Goal: Information Seeking & Learning: Check status

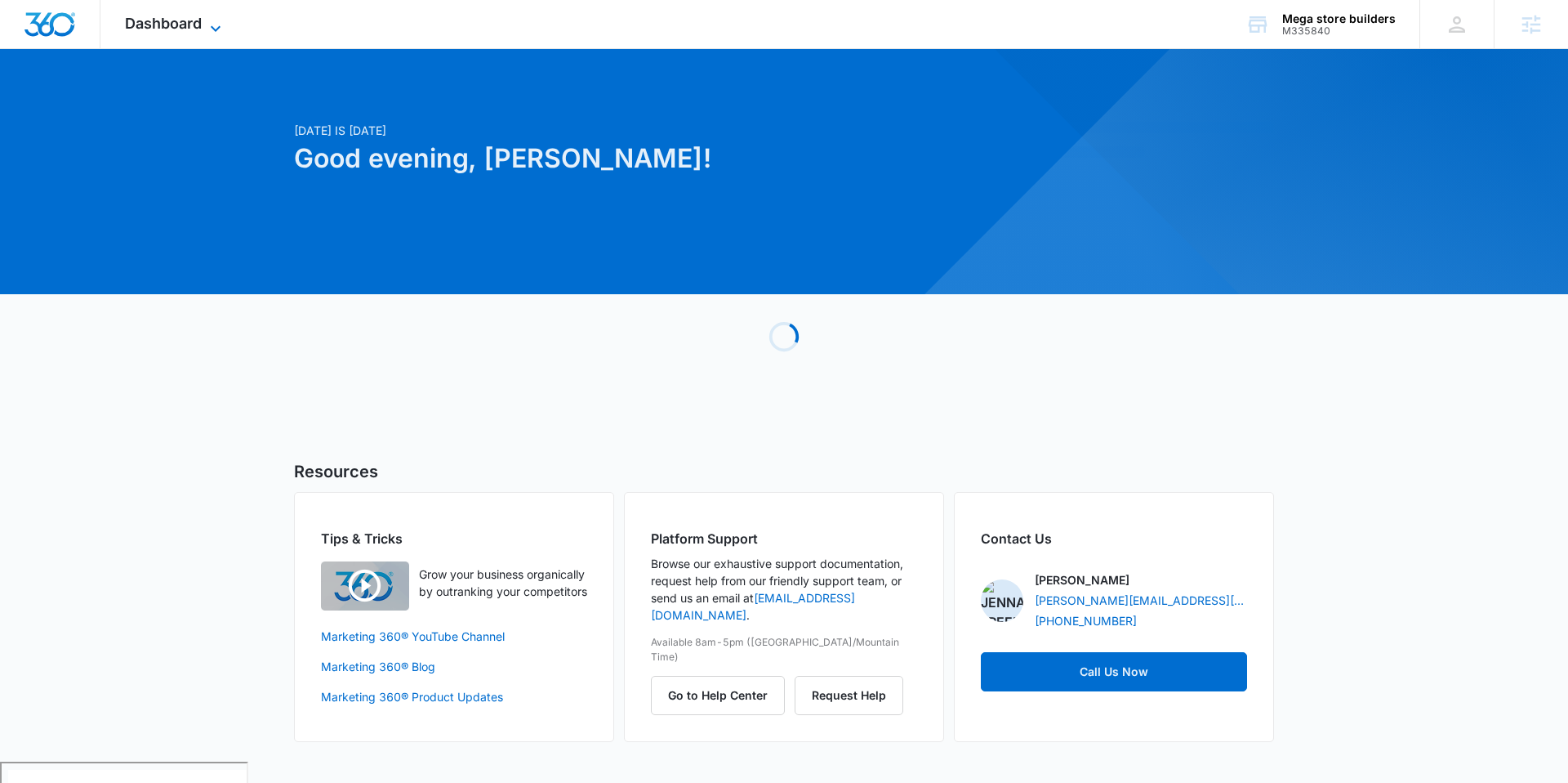
click at [210, 19] on icon at bounding box center [216, 28] width 19 height 19
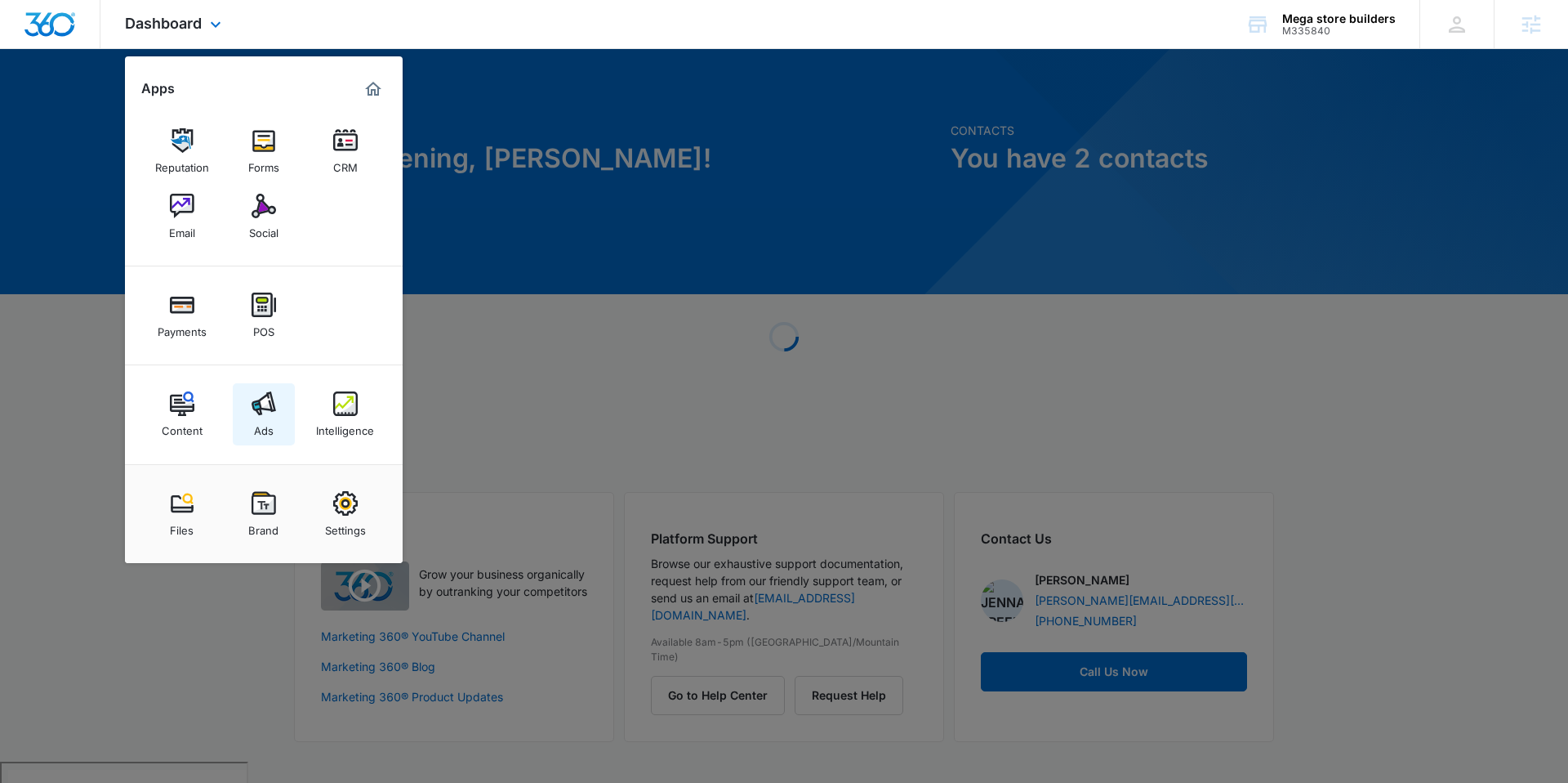
click at [268, 417] on div "Ads" at bounding box center [264, 427] width 19 height 21
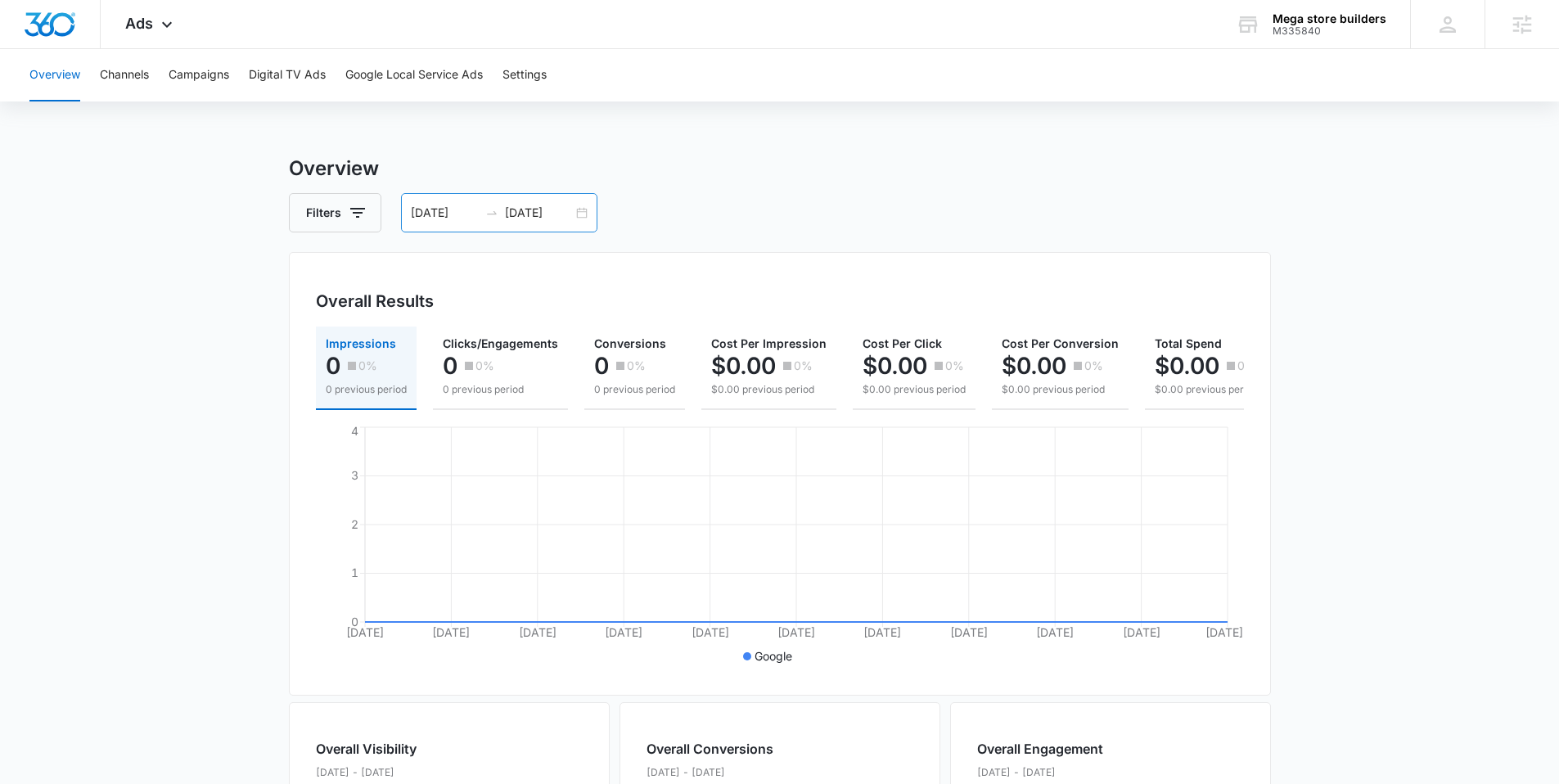
click at [561, 204] on input "[DATE]" at bounding box center [538, 212] width 68 height 18
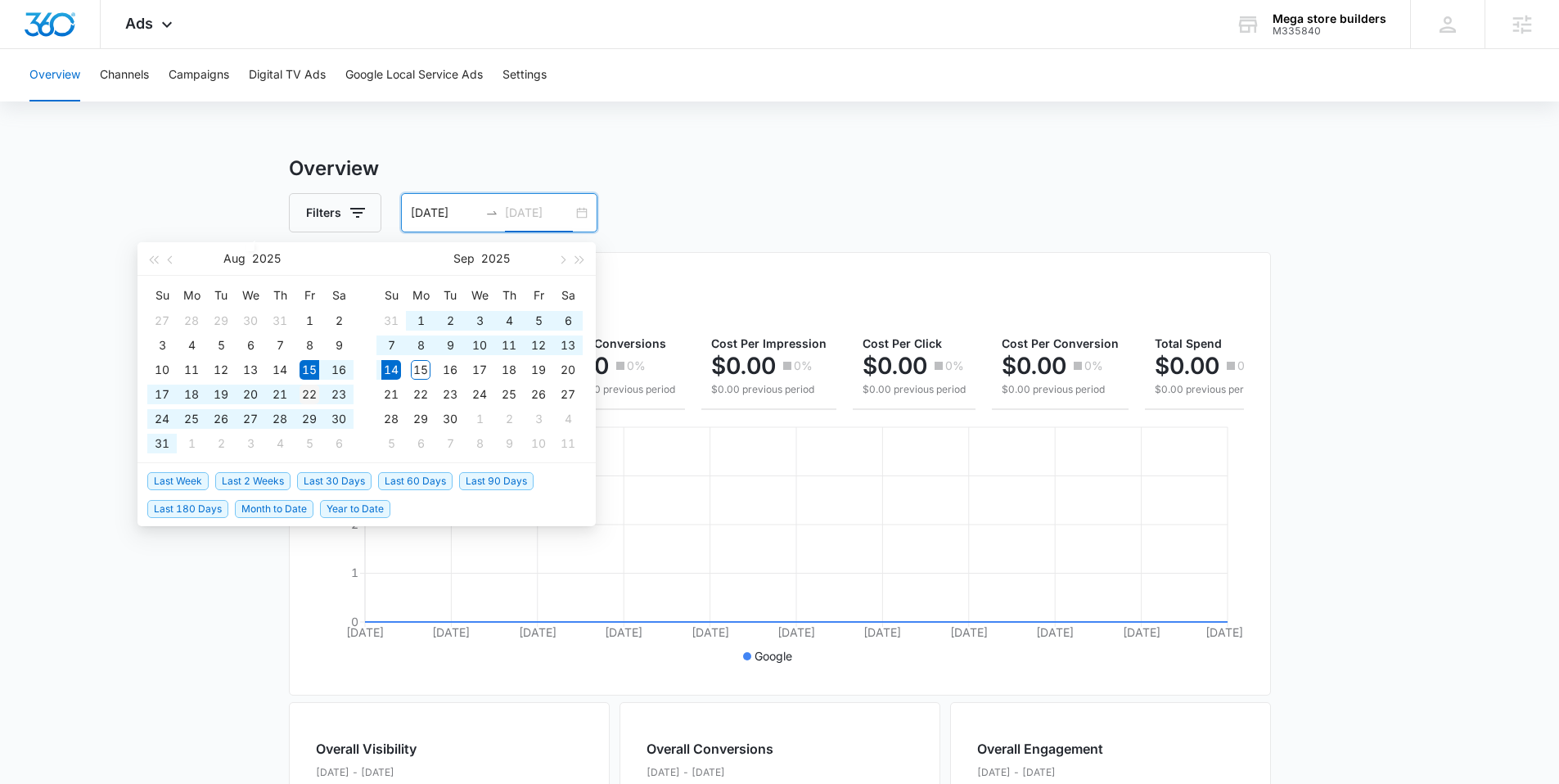
type input "[DATE]"
click at [313, 398] on div "22" at bounding box center [309, 394] width 19 height 19
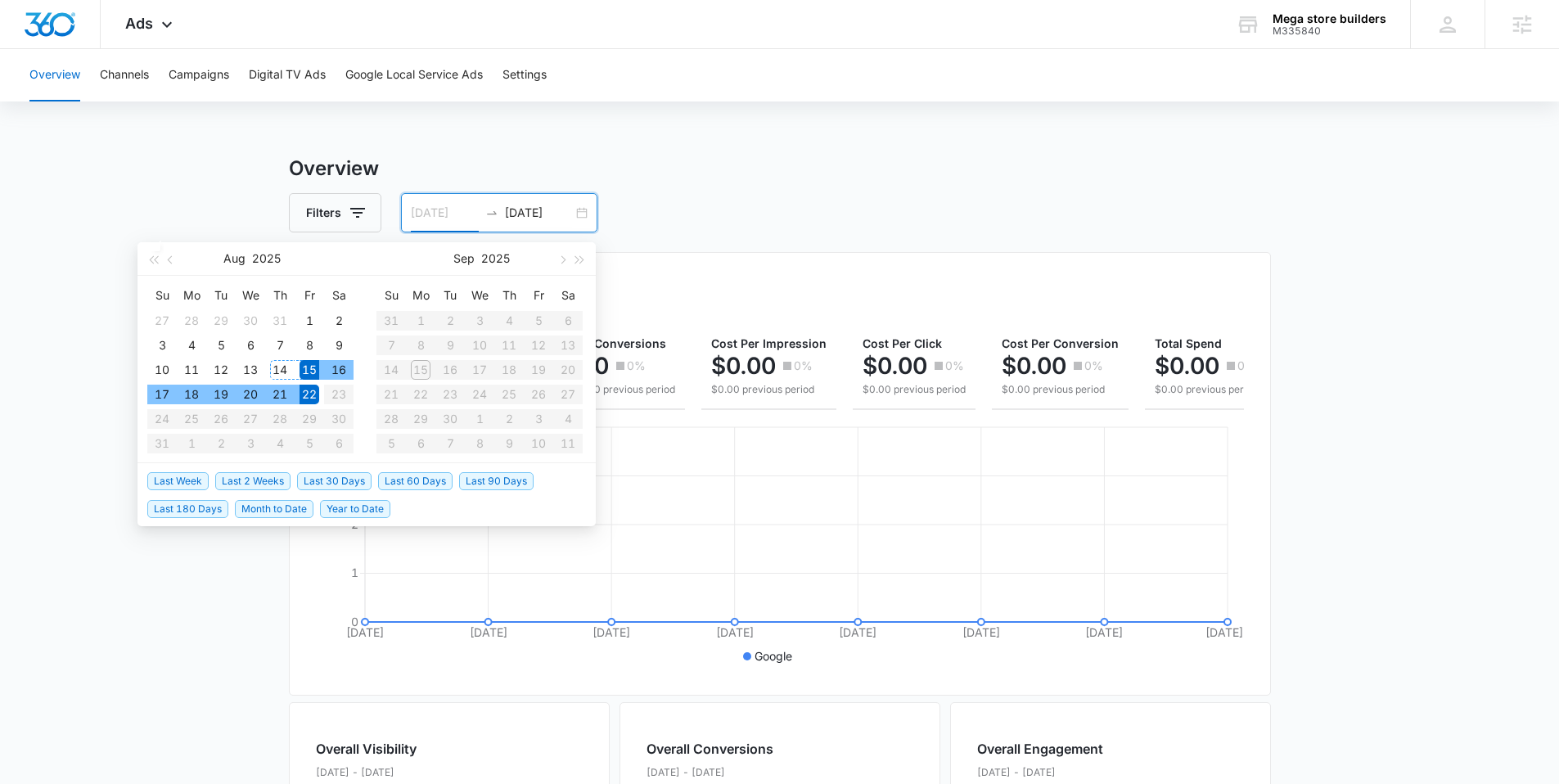
type input "[DATE]"
click at [316, 362] on div "15" at bounding box center [309, 370] width 19 height 19
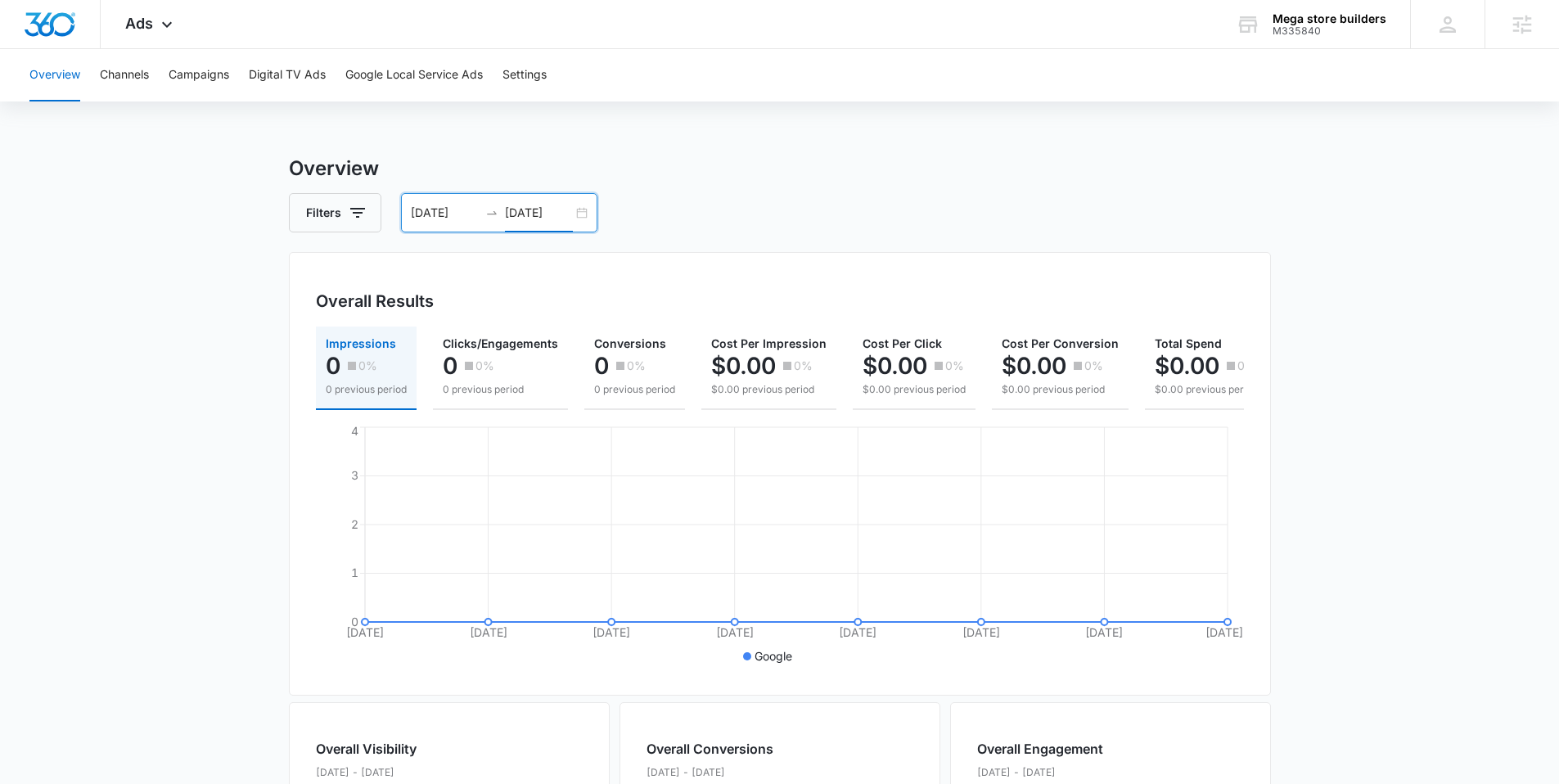
click at [534, 211] on input "[DATE]" at bounding box center [538, 212] width 68 height 18
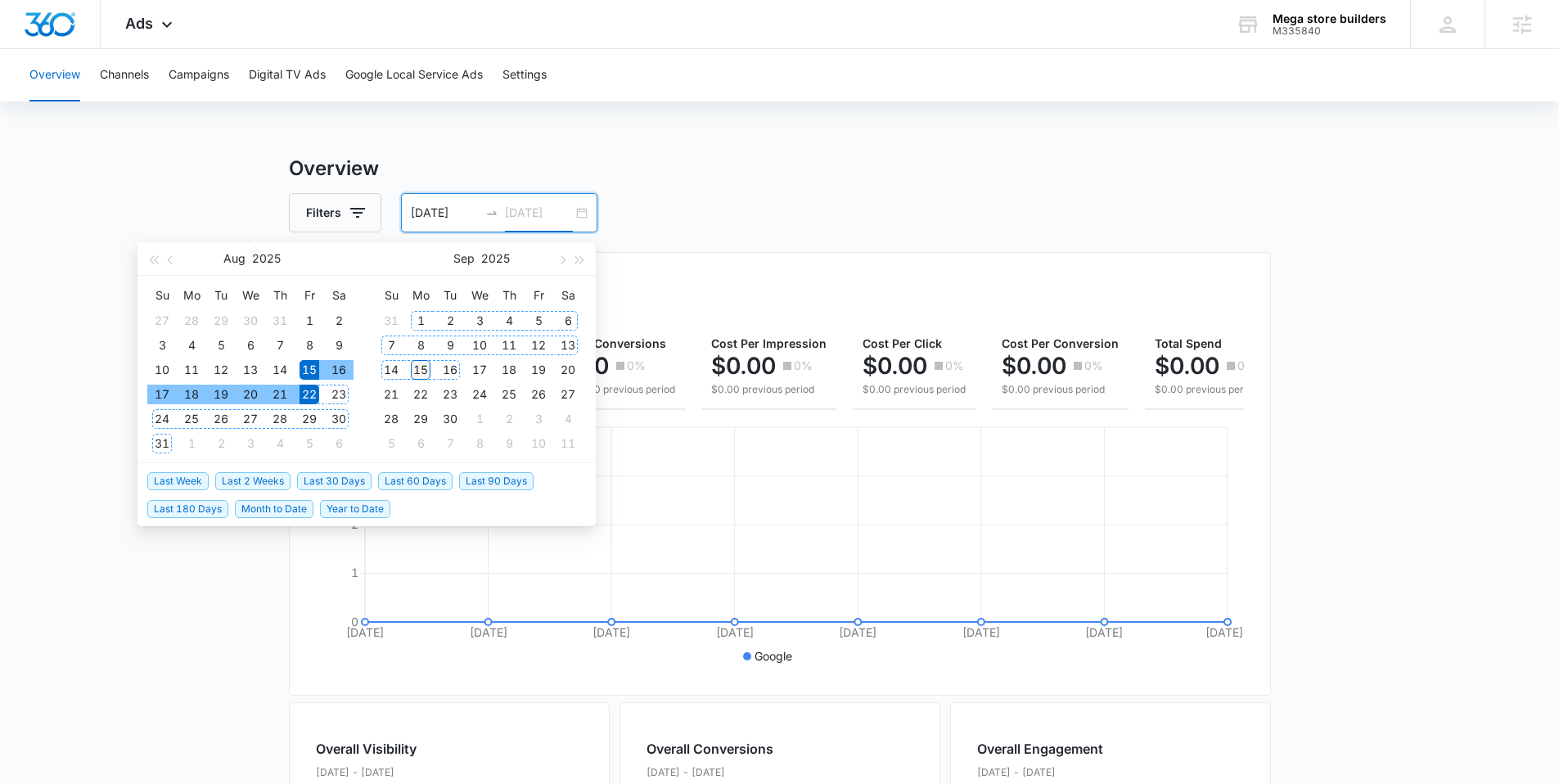
type input "[DATE]"
click at [418, 369] on div "15" at bounding box center [421, 370] width 19 height 19
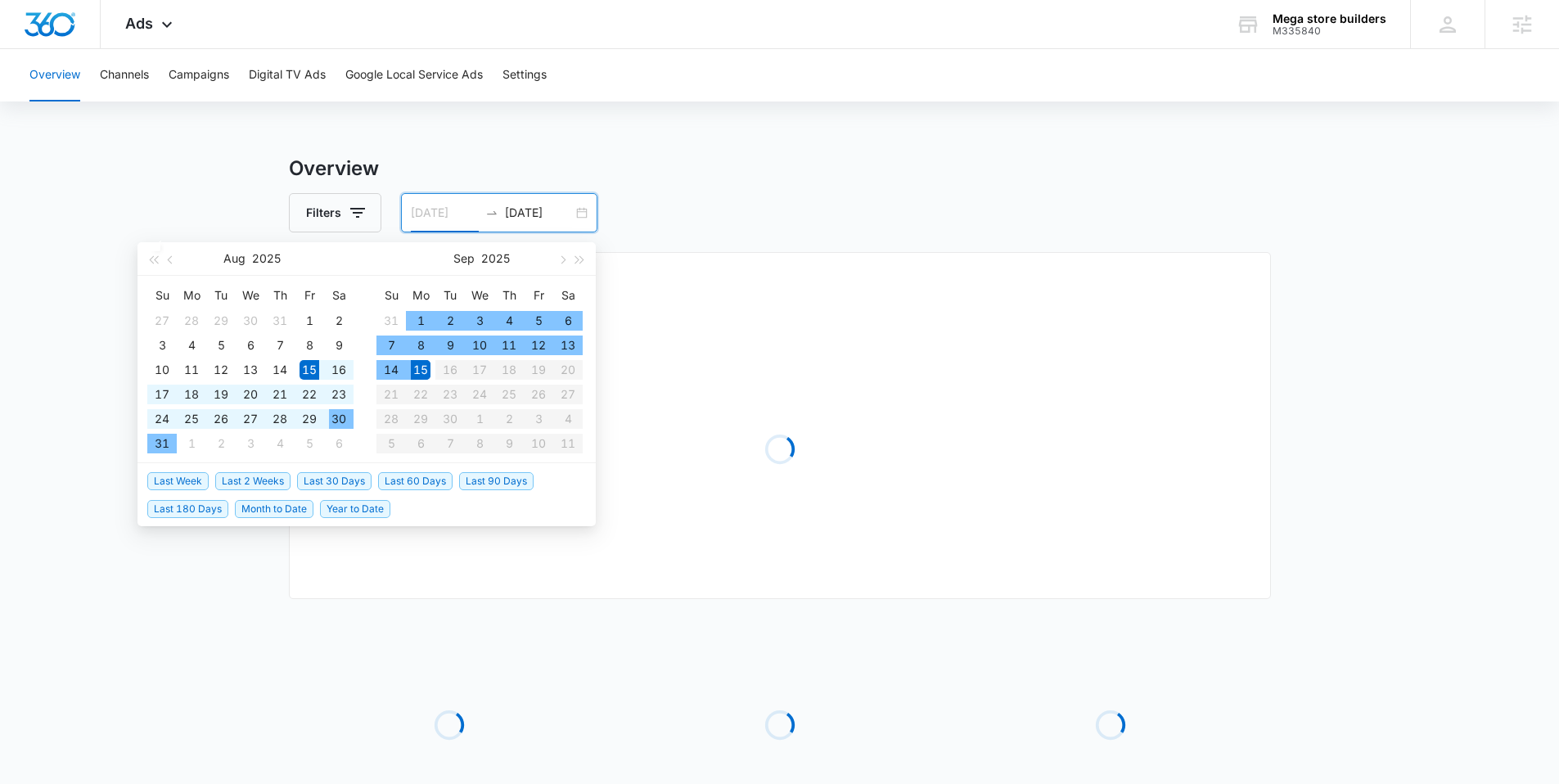
type input "[DATE]"
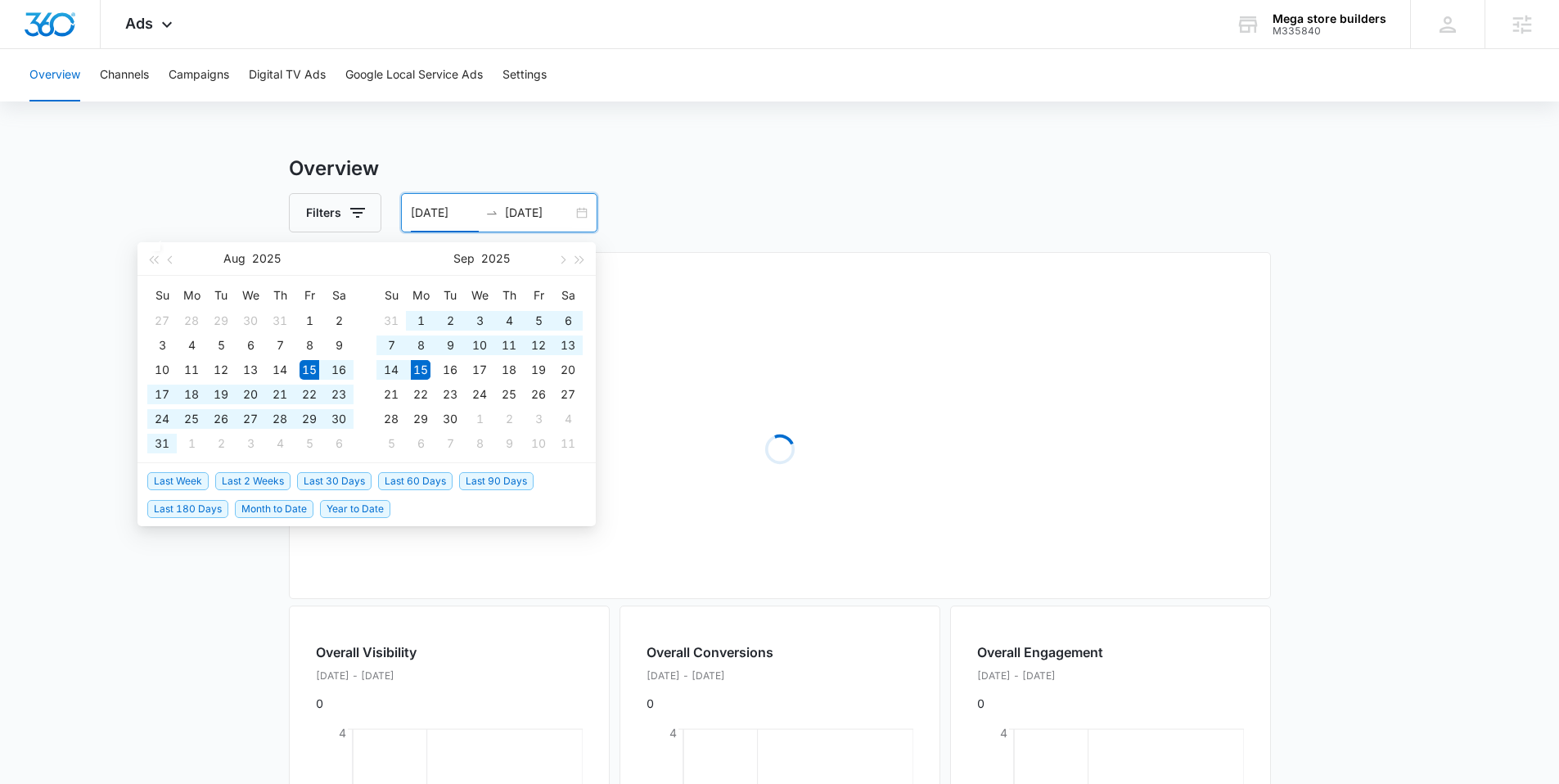
click at [237, 563] on main "Overview Filters [DATE] [DATE] Overall Results Loading Overall Visibility [DATE…" at bounding box center [779, 672] width 1559 height 1036
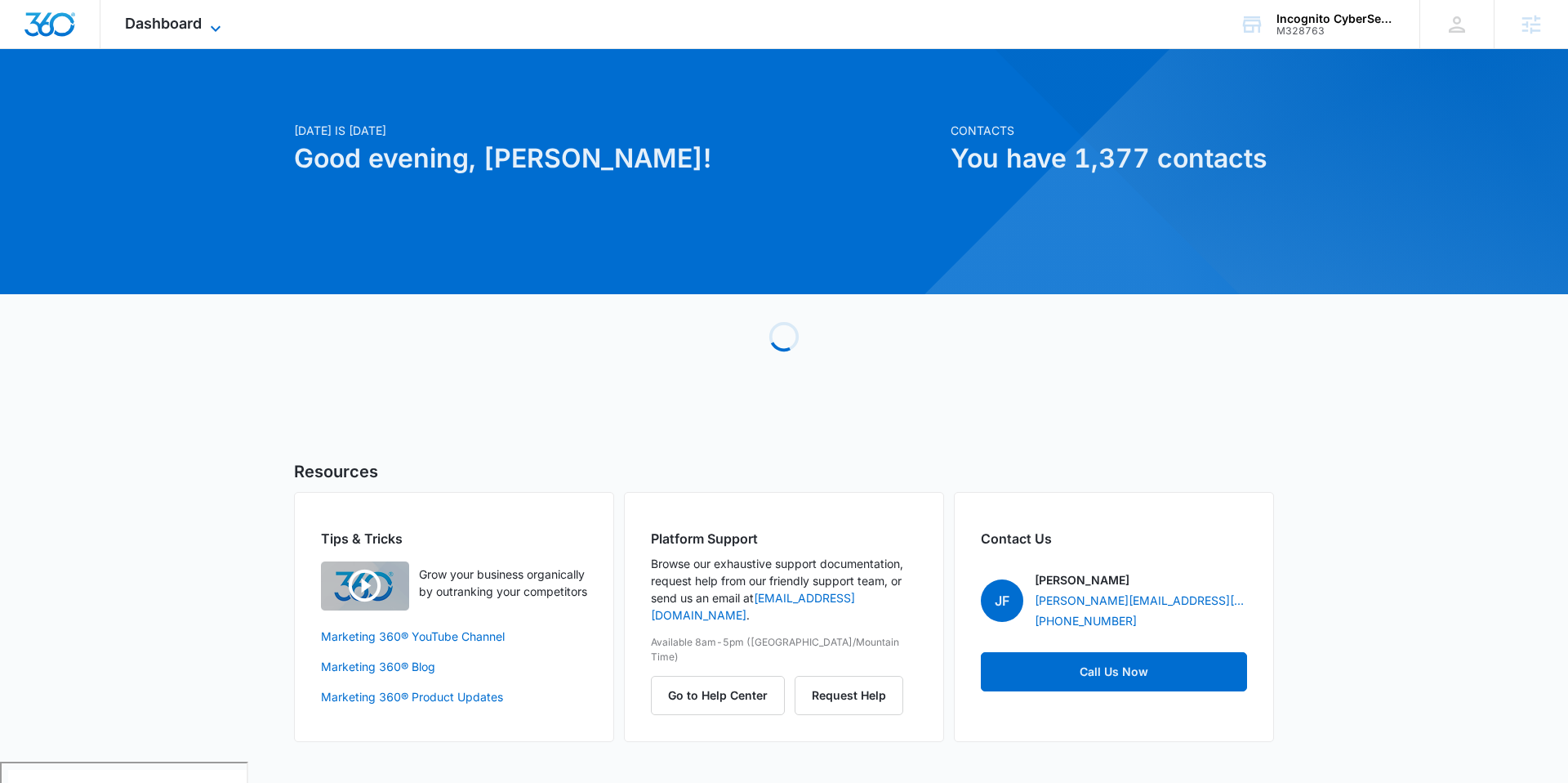
click at [169, 30] on span "Dashboard" at bounding box center [163, 23] width 77 height 17
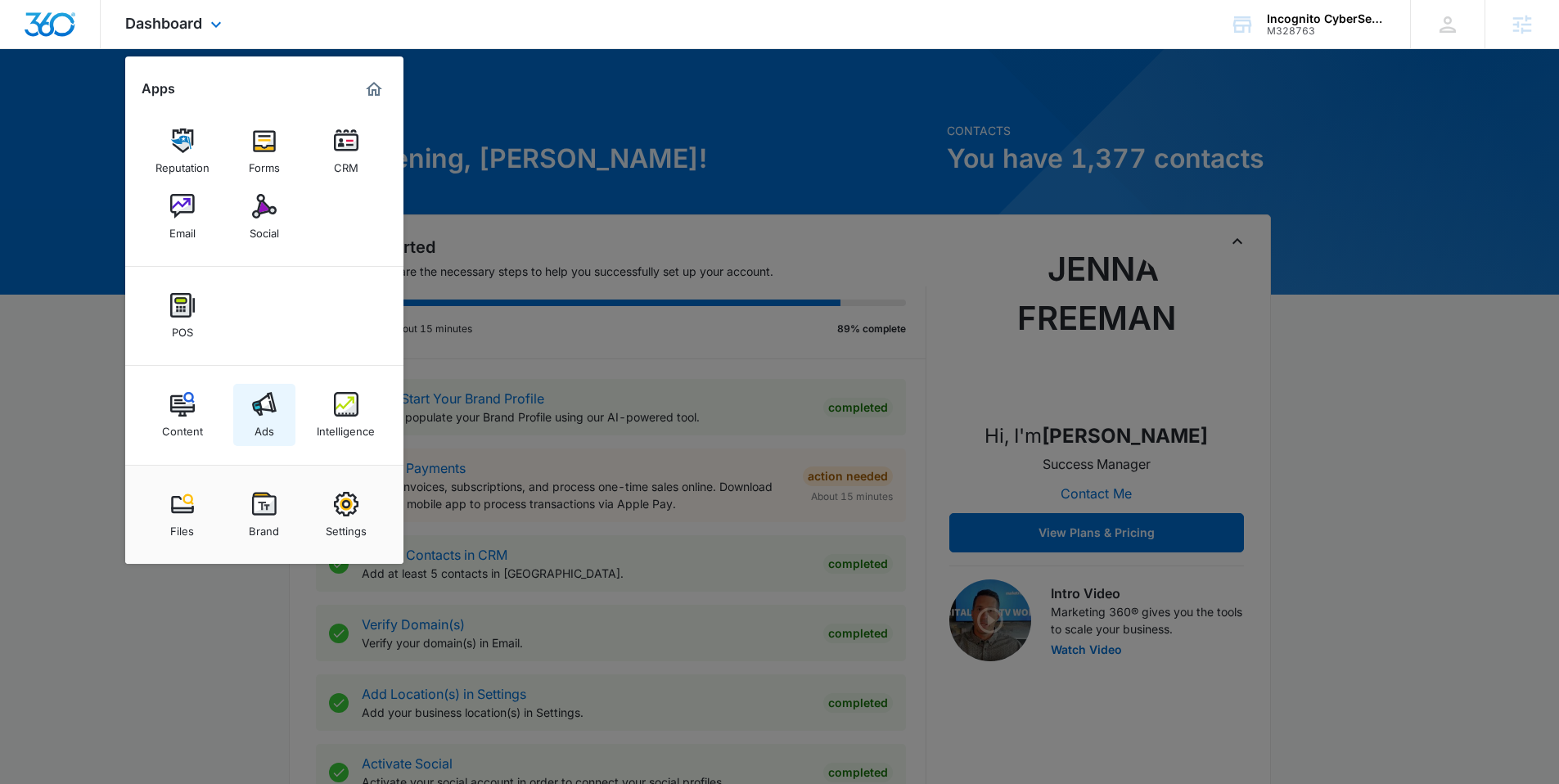
click at [264, 417] on div "Ads" at bounding box center [265, 427] width 19 height 21
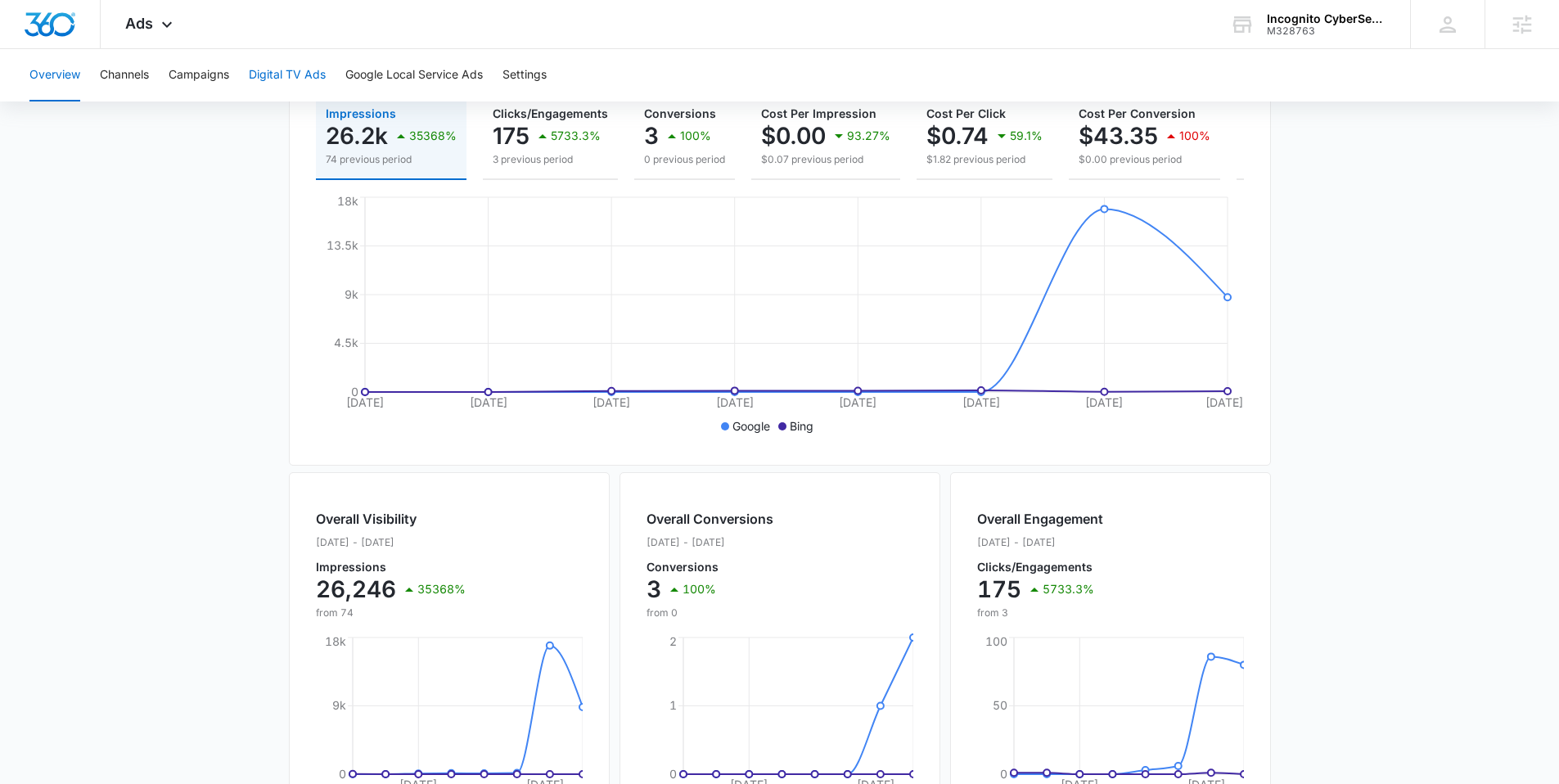
scroll to position [19, 0]
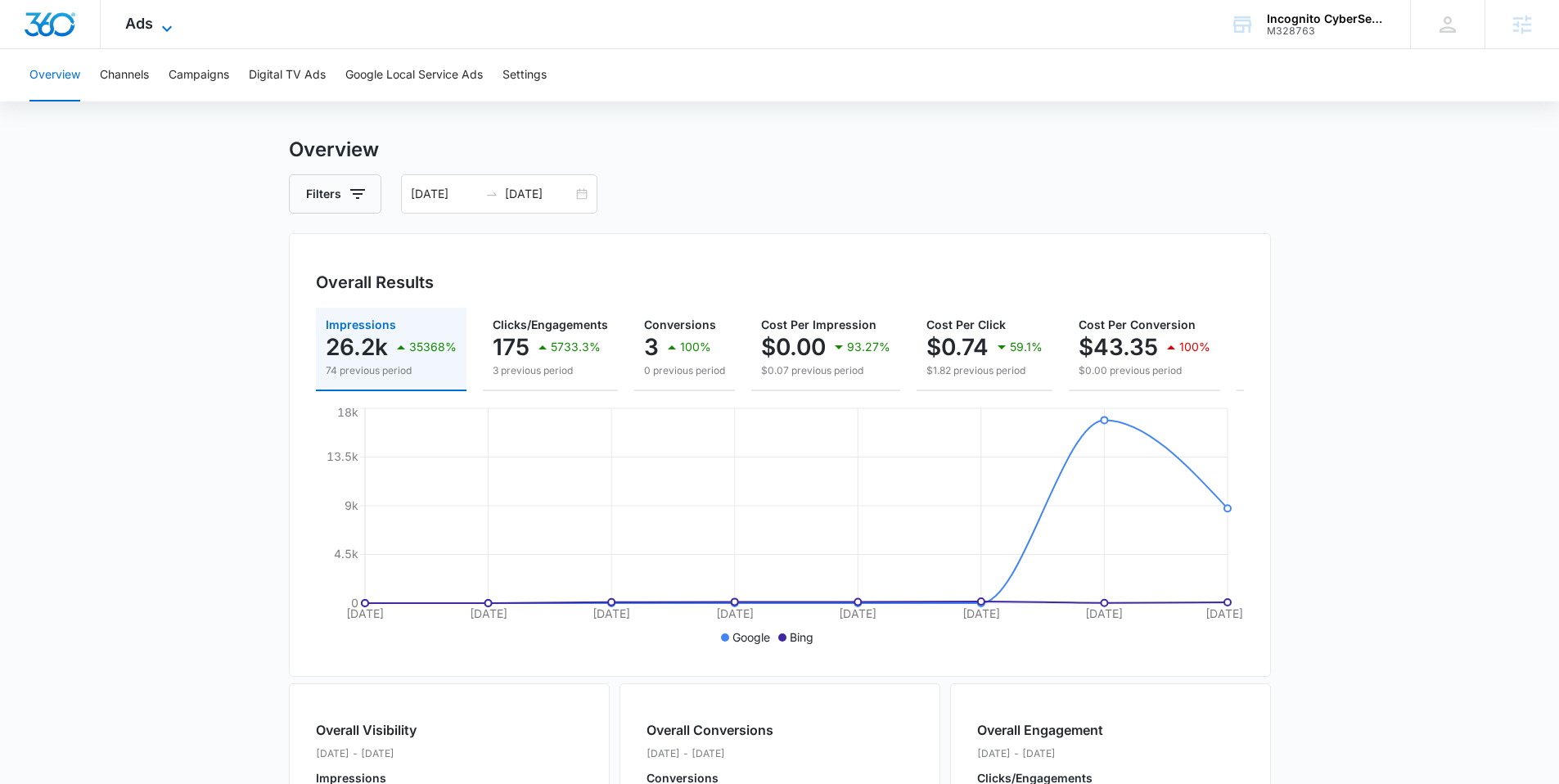
click at [137, 27] on span "Ads" at bounding box center [138, 23] width 27 height 17
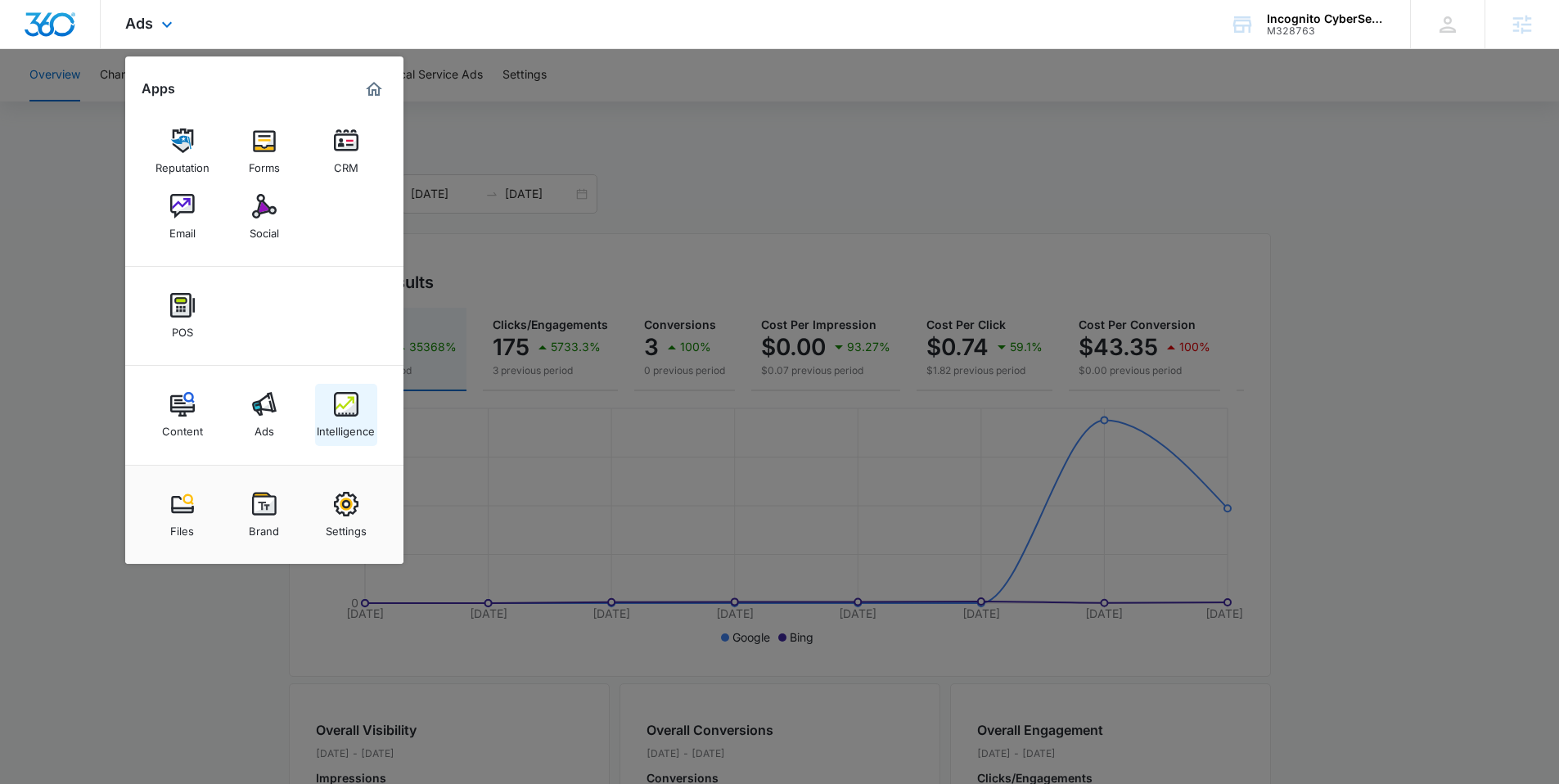
click at [356, 408] on img at bounding box center [346, 404] width 25 height 25
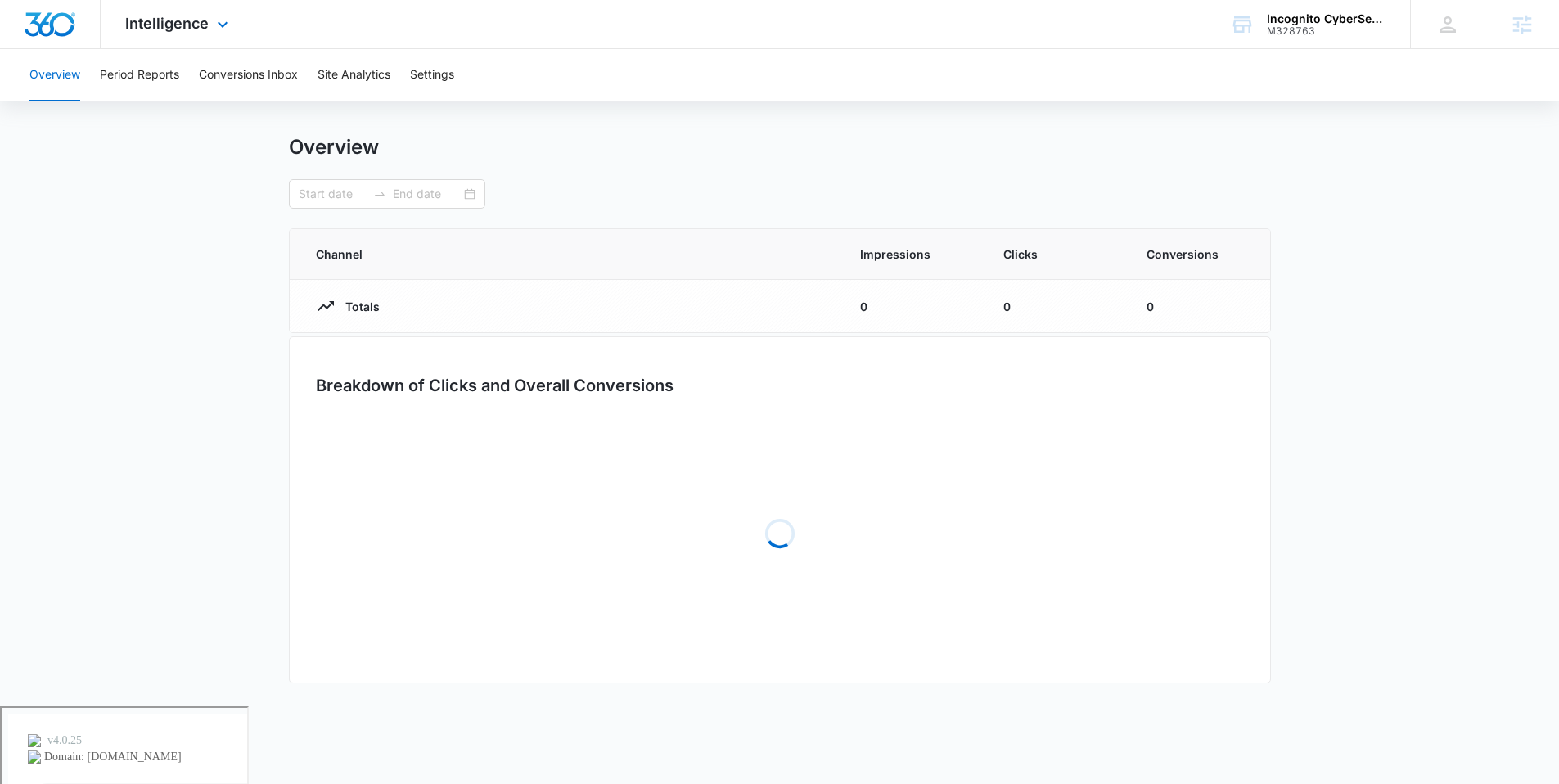
type input "[DATE]"
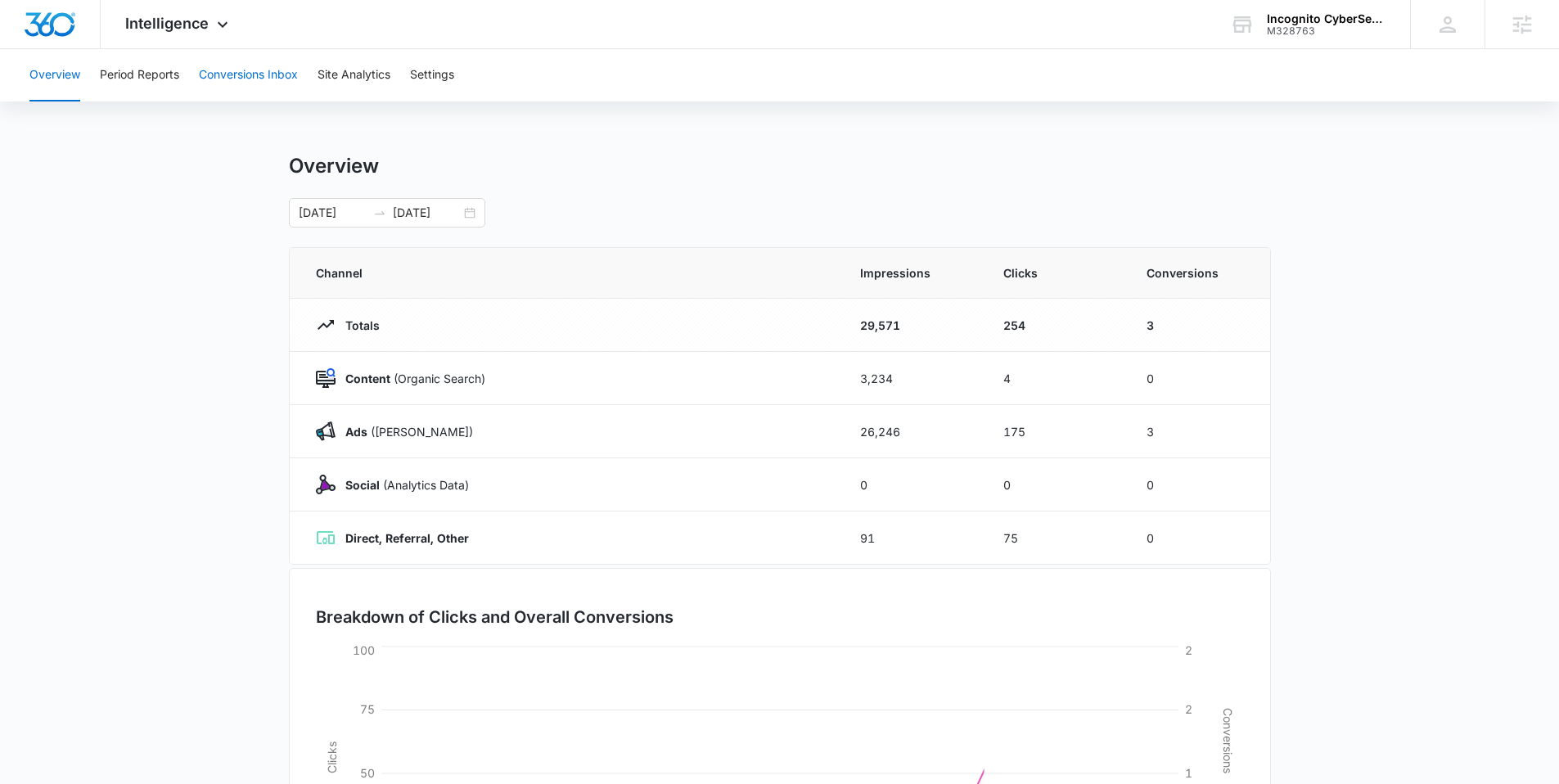
click at [238, 72] on button "Conversions Inbox" at bounding box center [249, 74] width 99 height 52
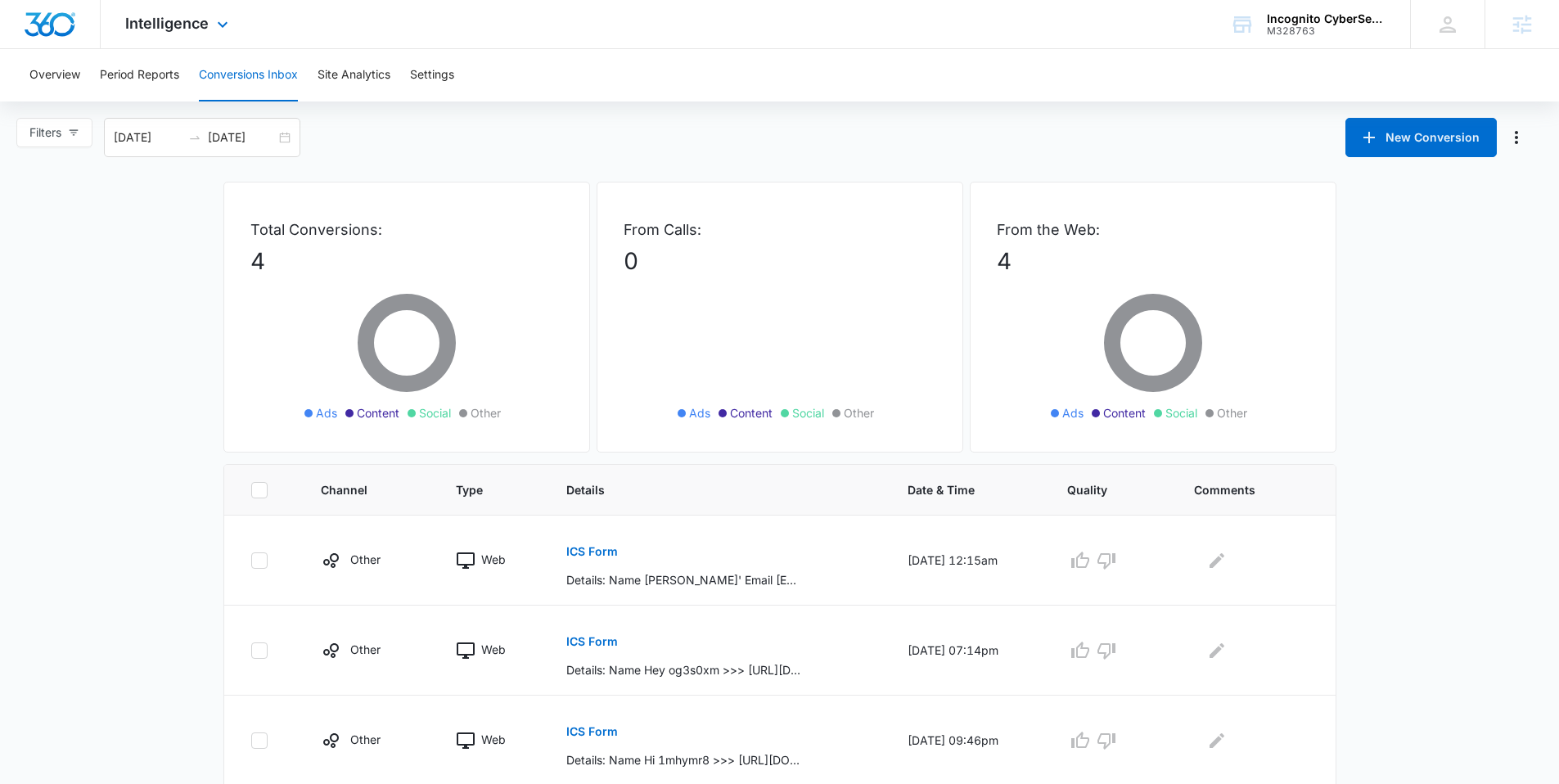
click at [200, 13] on div "Intelligence Apps Reputation Forms CRM Email Social POS Content Ads Intelligenc…" at bounding box center [179, 24] width 157 height 49
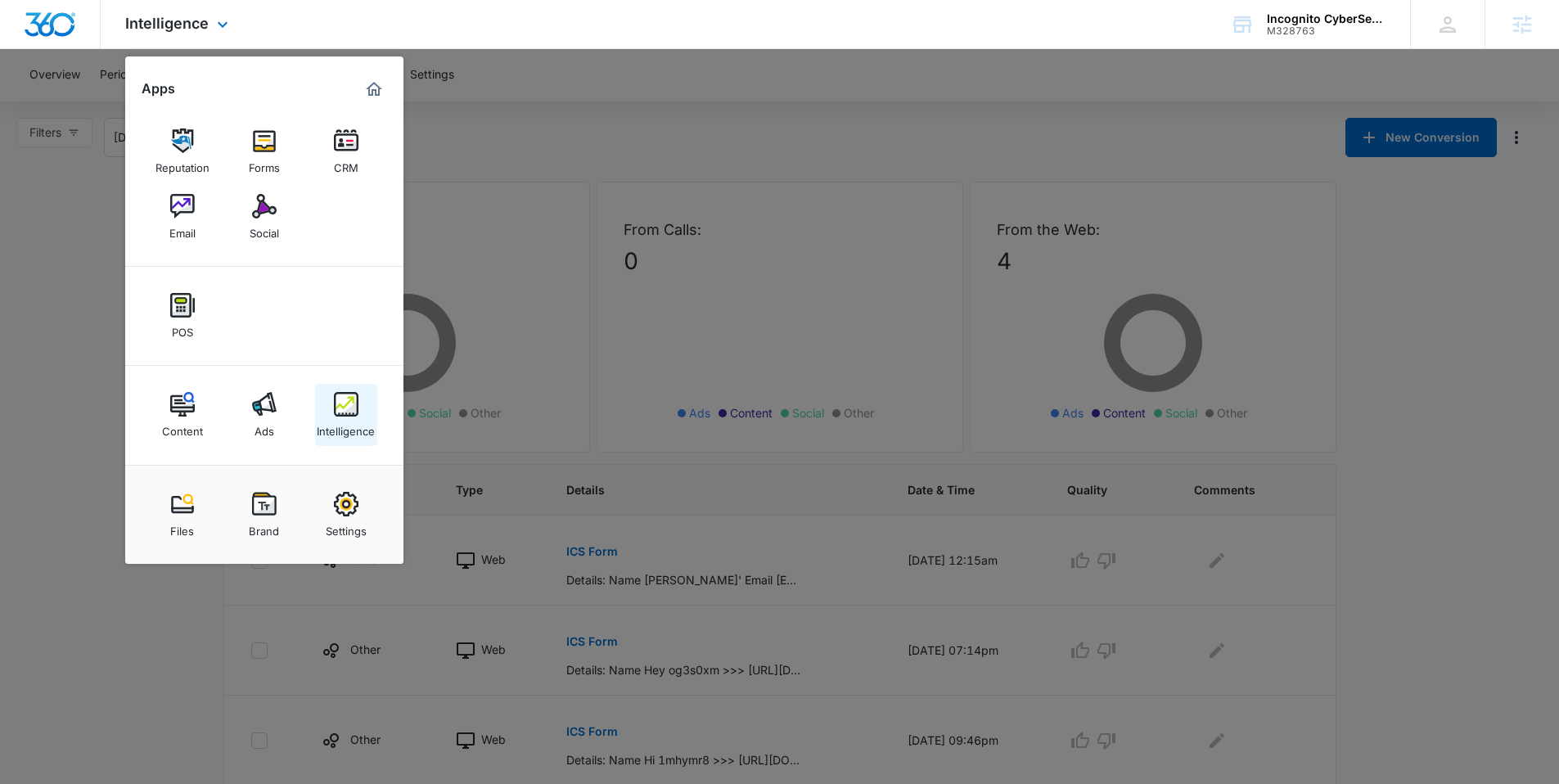
click at [351, 411] on img at bounding box center [346, 404] width 25 height 25
